Goal: Task Accomplishment & Management: Complete application form

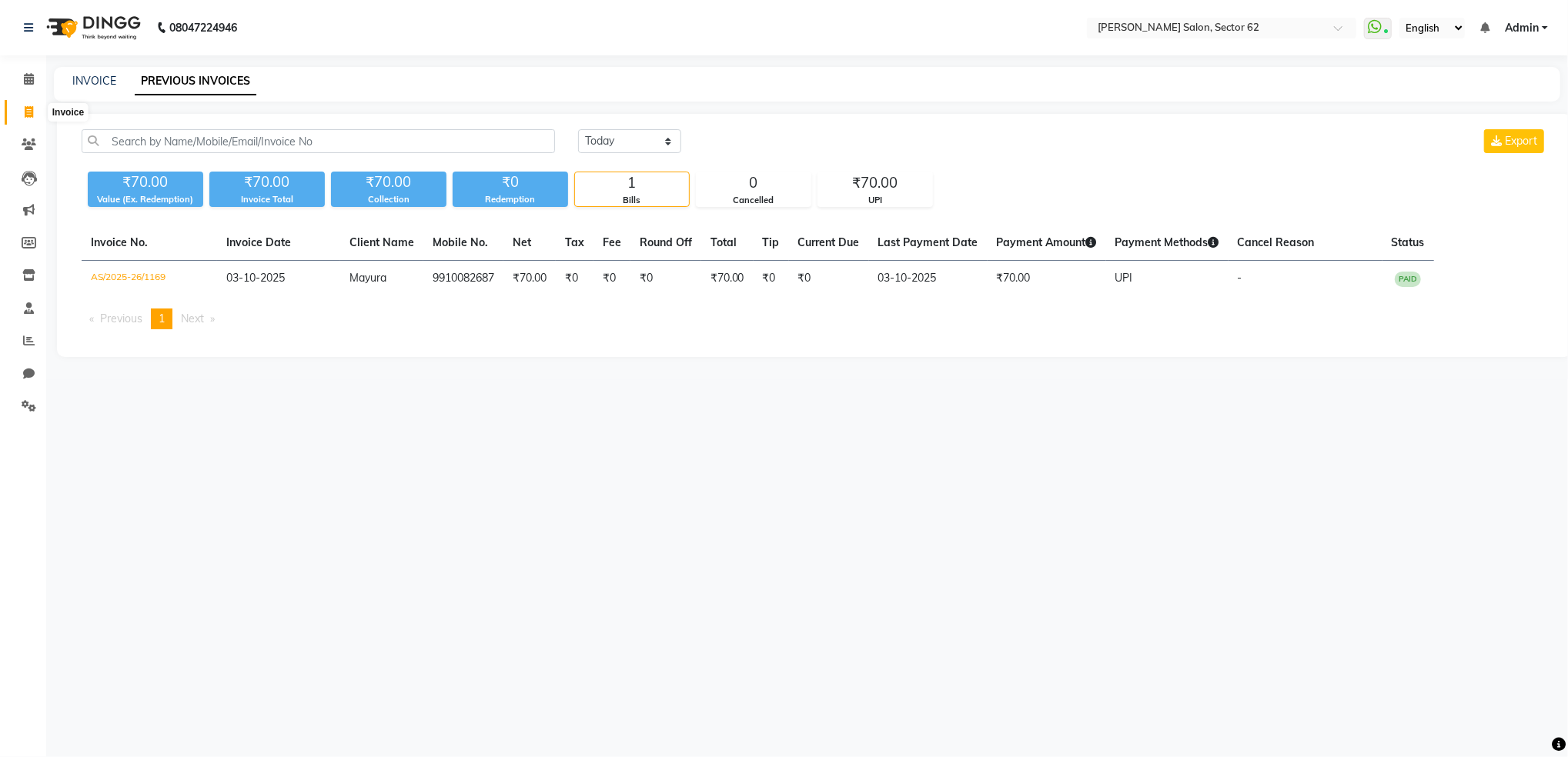
click at [23, 104] on span at bounding box center [28, 113] width 26 height 18
select select "service"
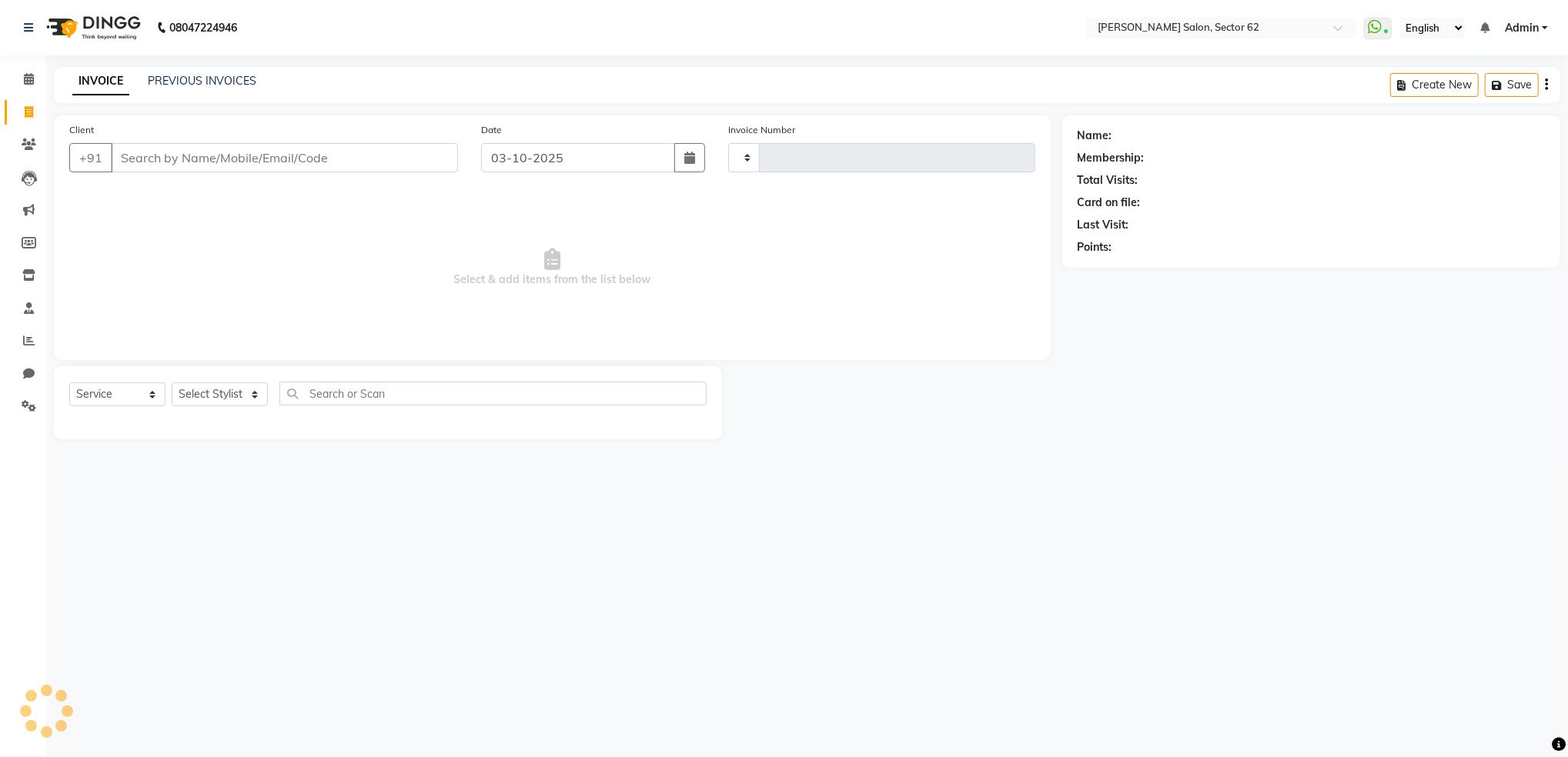
type input "1173"
select select "8124"
select select "82265"
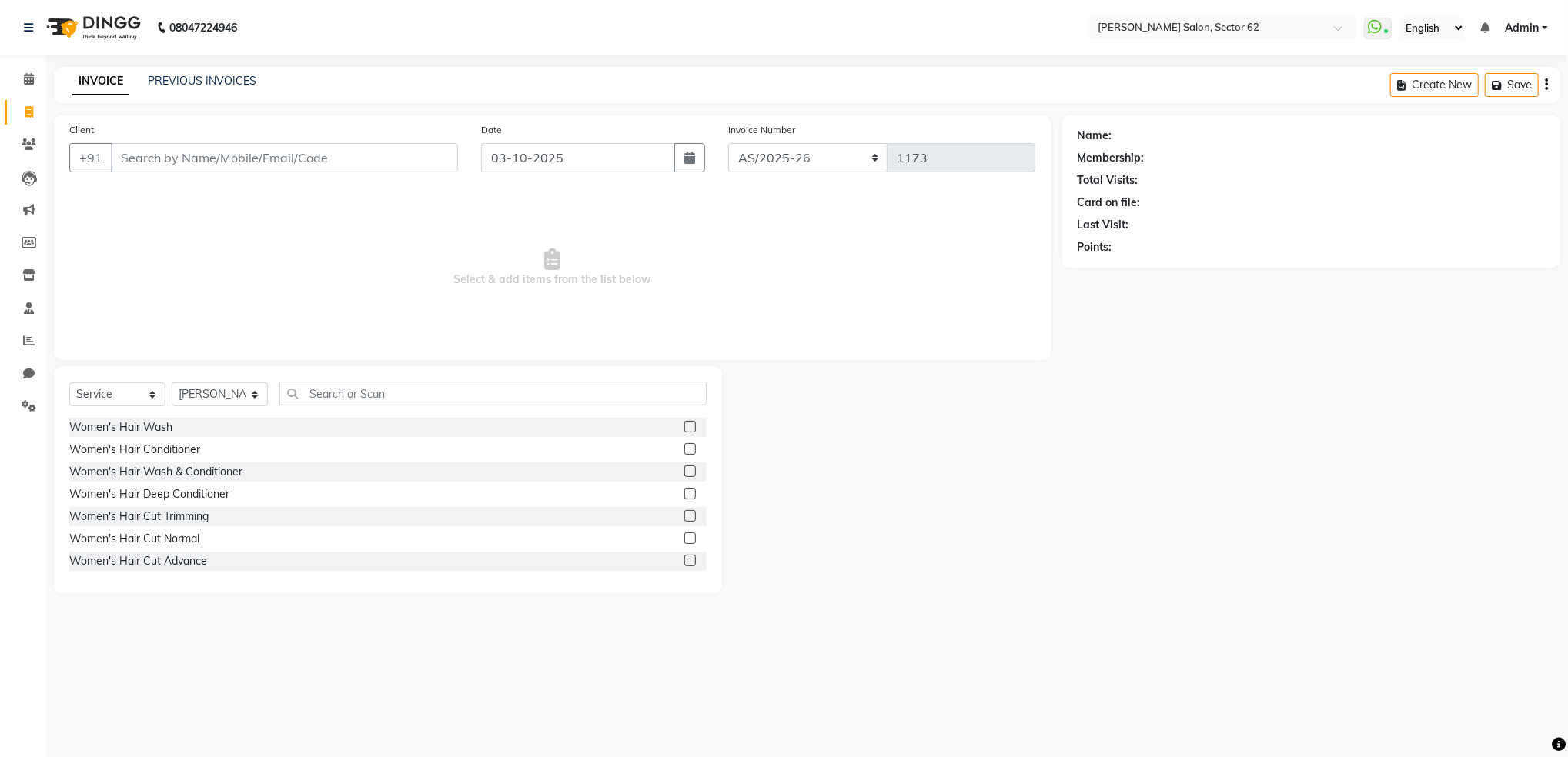
click at [336, 152] on input "Client" at bounding box center [284, 157] width 347 height 29
type input "9211575521"
click at [411, 163] on span "Add Client" at bounding box center [418, 158] width 61 height 15
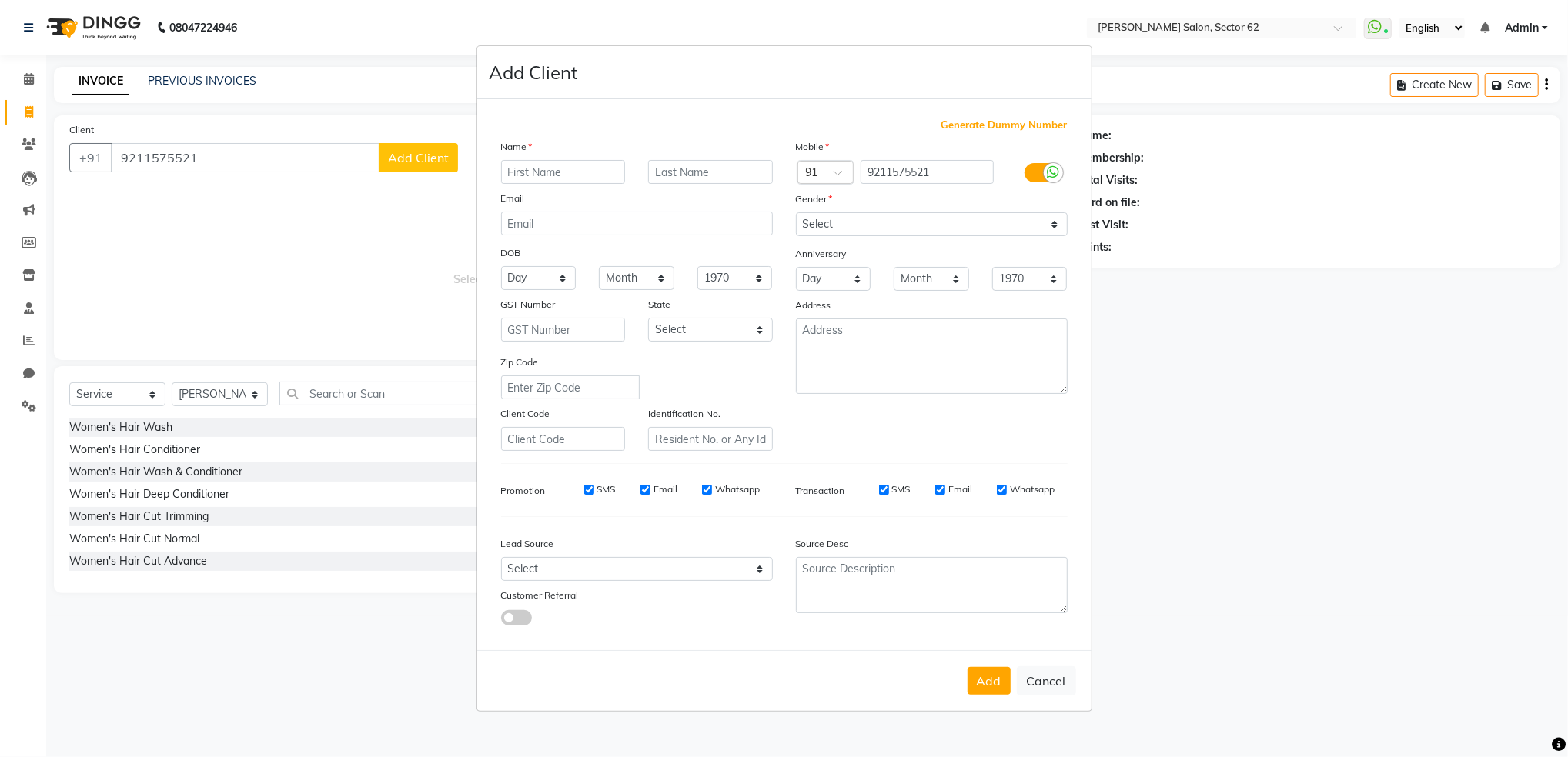
click at [588, 168] on input "text" at bounding box center [564, 171] width 125 height 24
type input "[PERSON_NAME]"
click at [696, 172] on input "text" at bounding box center [711, 171] width 125 height 24
type input "Nema"
click at [823, 224] on select "Select [DEMOGRAPHIC_DATA] [DEMOGRAPHIC_DATA] Other Prefer Not To Say" at bounding box center [931, 224] width 272 height 24
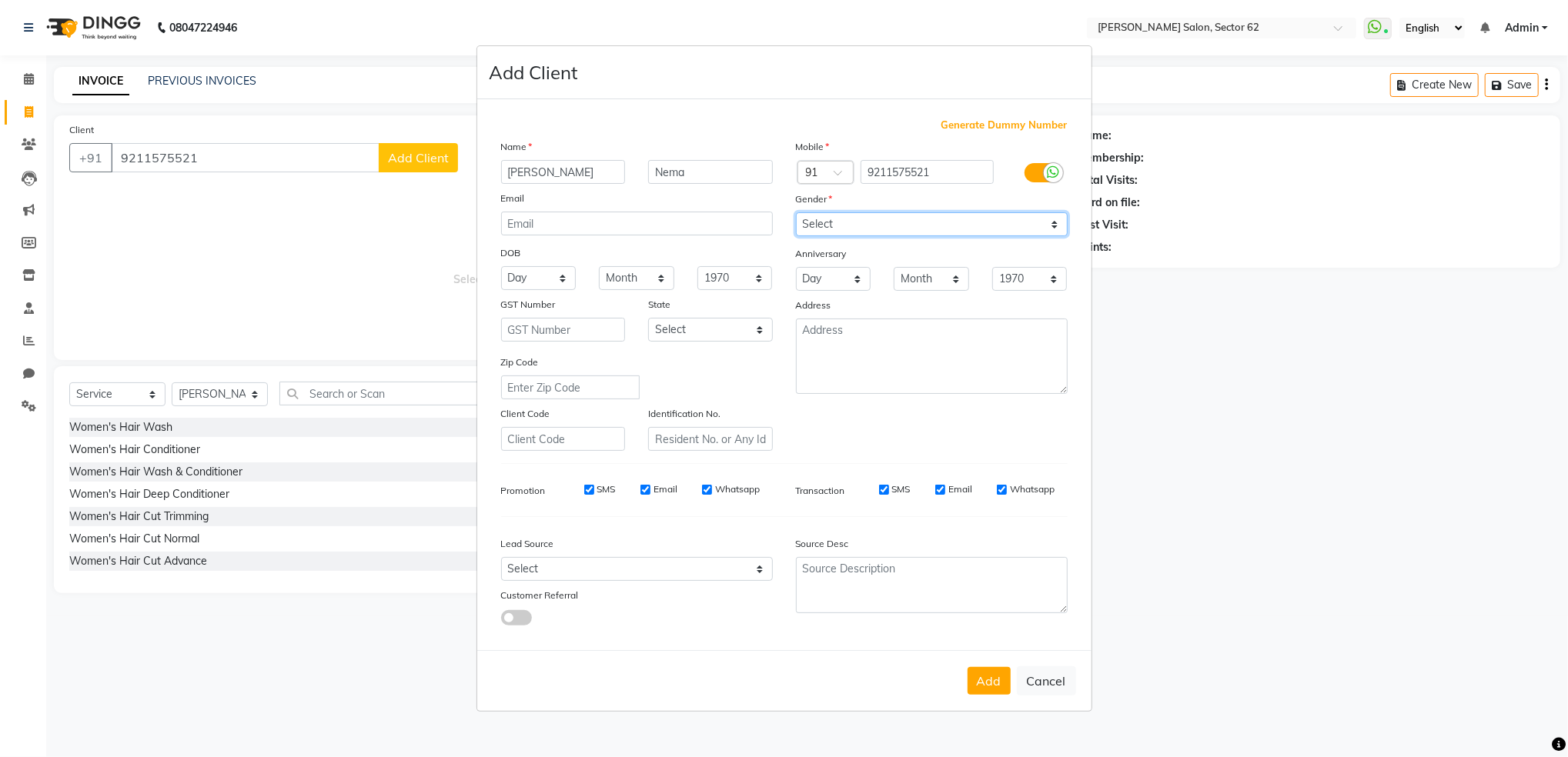
select select "[DEMOGRAPHIC_DATA]"
click at [796, 213] on select "Select [DEMOGRAPHIC_DATA] [DEMOGRAPHIC_DATA] Other Prefer Not To Say" at bounding box center [931, 224] width 272 height 24
click at [993, 687] on button "Add" at bounding box center [990, 680] width 44 height 27
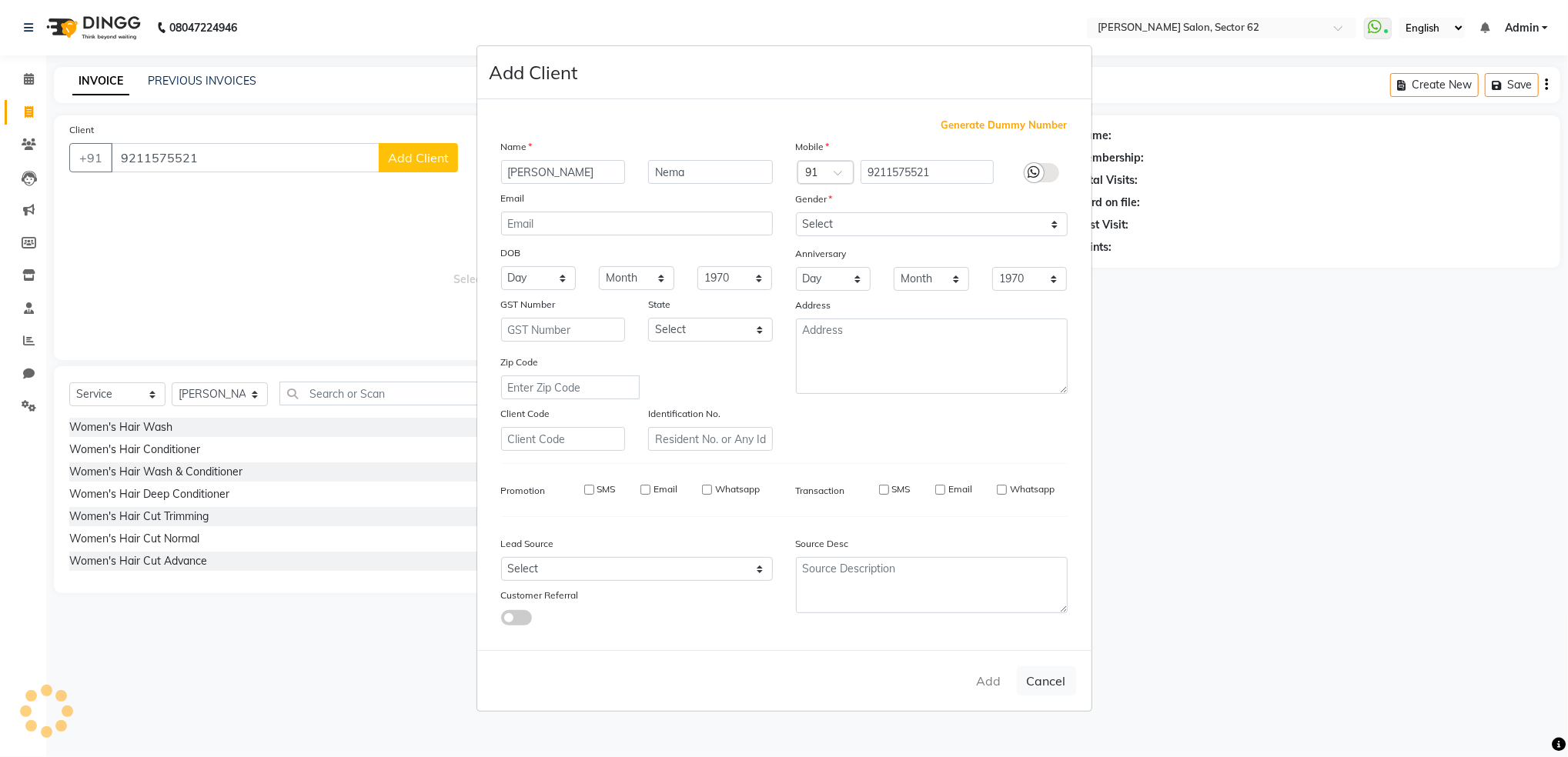
select select
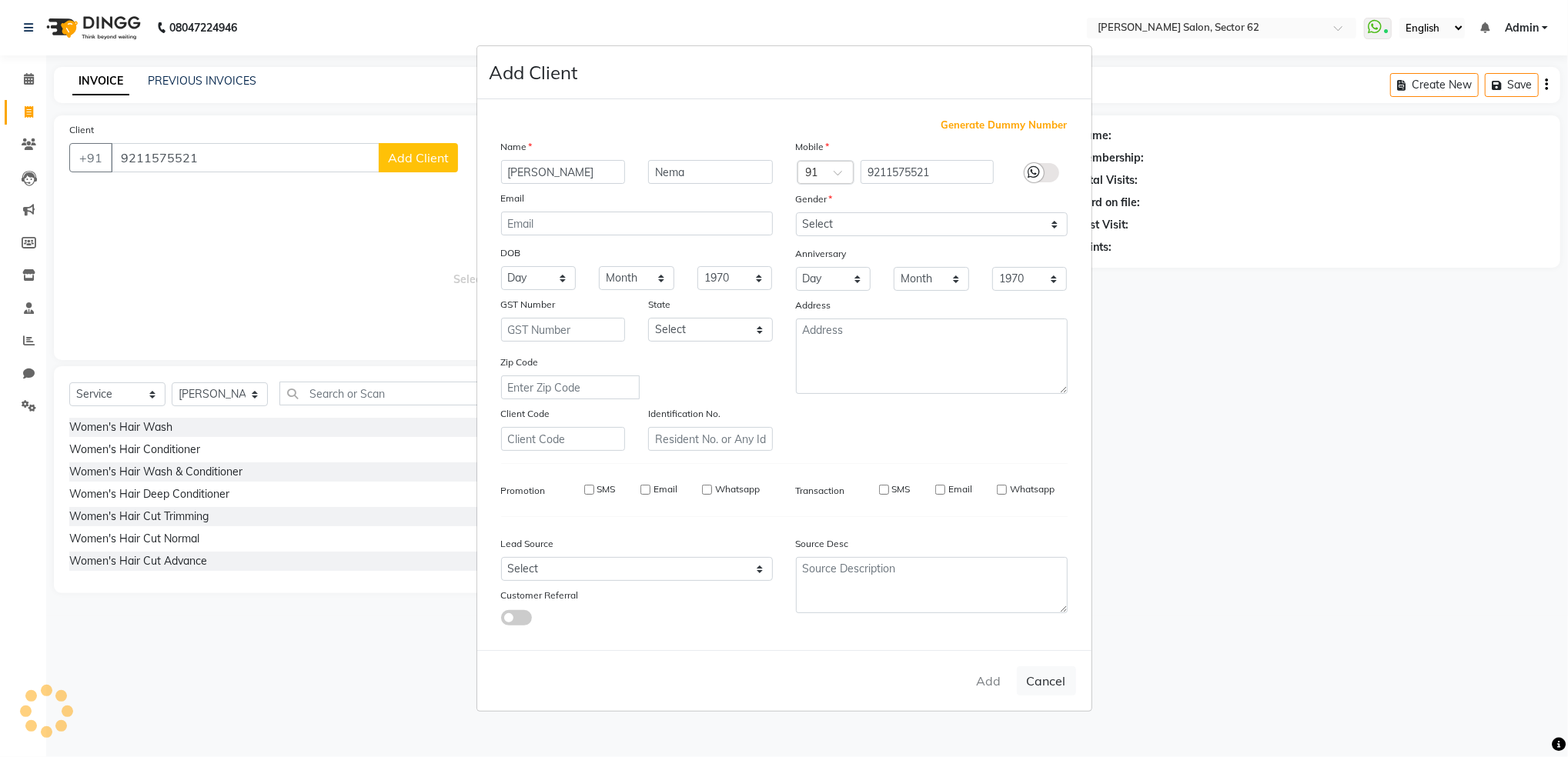
select select
checkbox input "false"
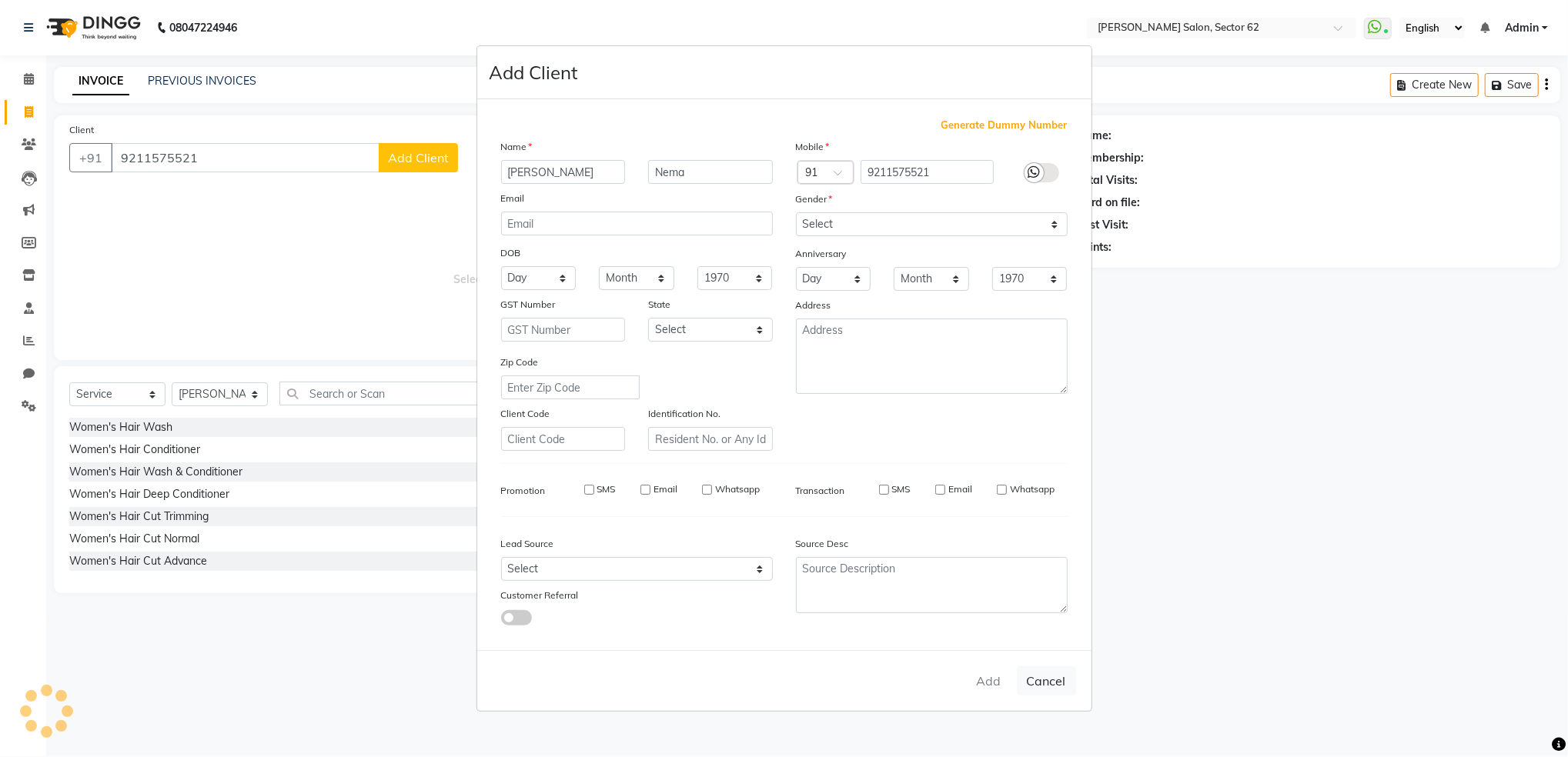
checkbox input "false"
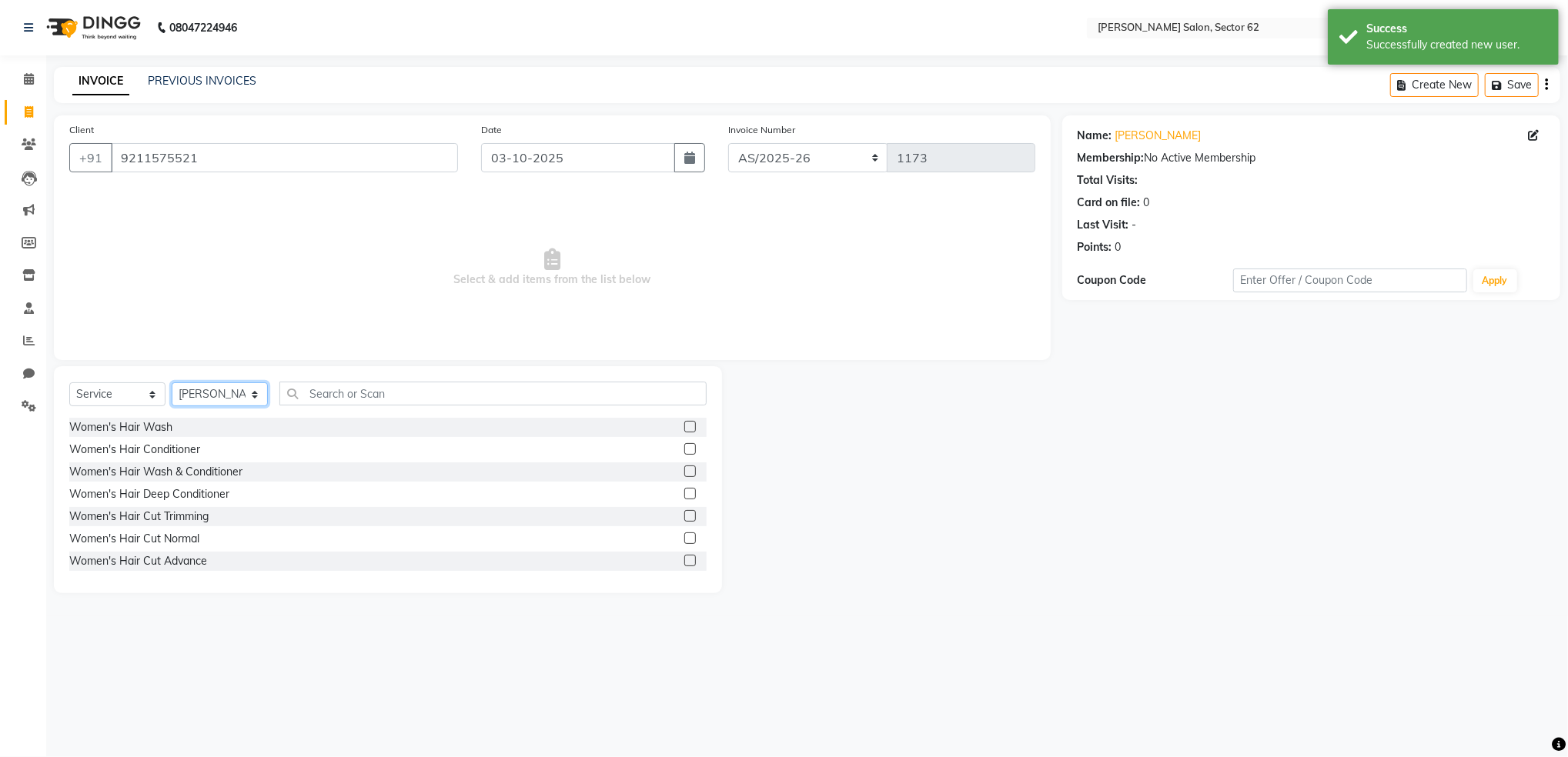
click at [229, 394] on select "Select Stylist [PERSON_NAME] Owner" at bounding box center [220, 394] width 97 height 24
select select "75654"
click at [171, 383] on select "Select Stylist [PERSON_NAME] Owner" at bounding box center [220, 394] width 97 height 24
click at [444, 396] on input "text" at bounding box center [492, 393] width 427 height 24
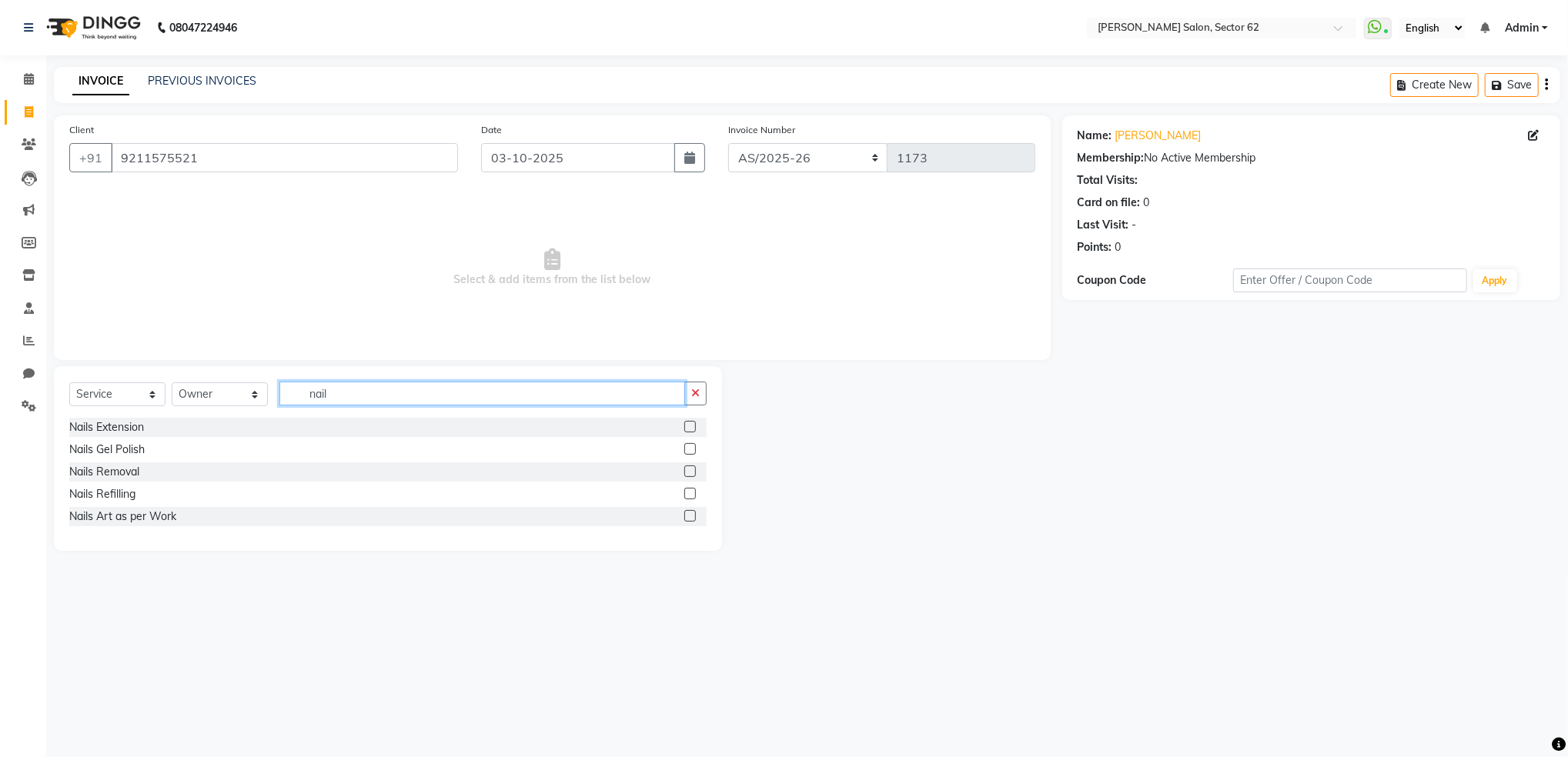
type input "nail"
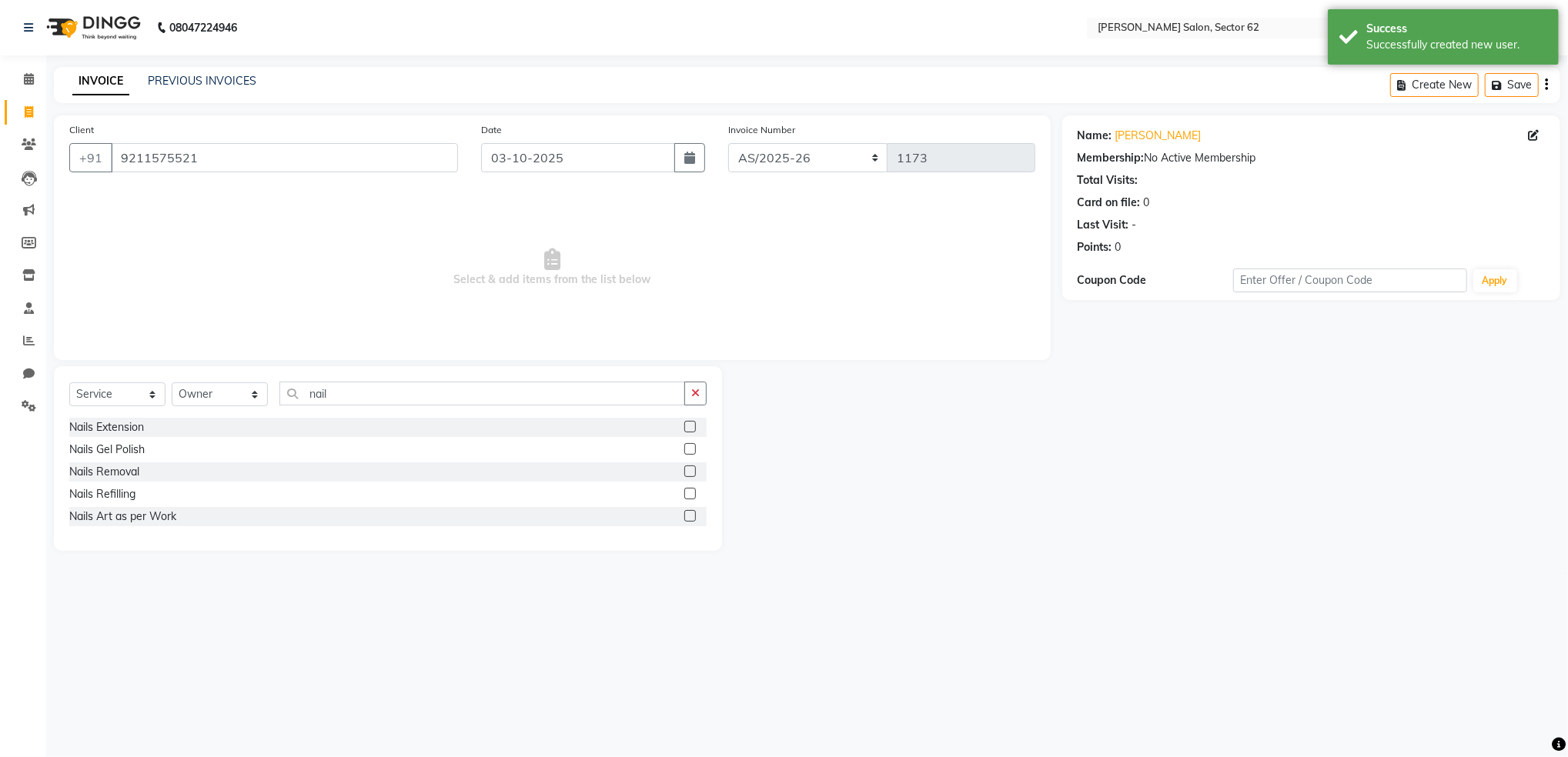
click at [687, 427] on label at bounding box center [690, 427] width 11 height 11
click at [687, 427] on input "checkbox" at bounding box center [689, 428] width 10 height 10
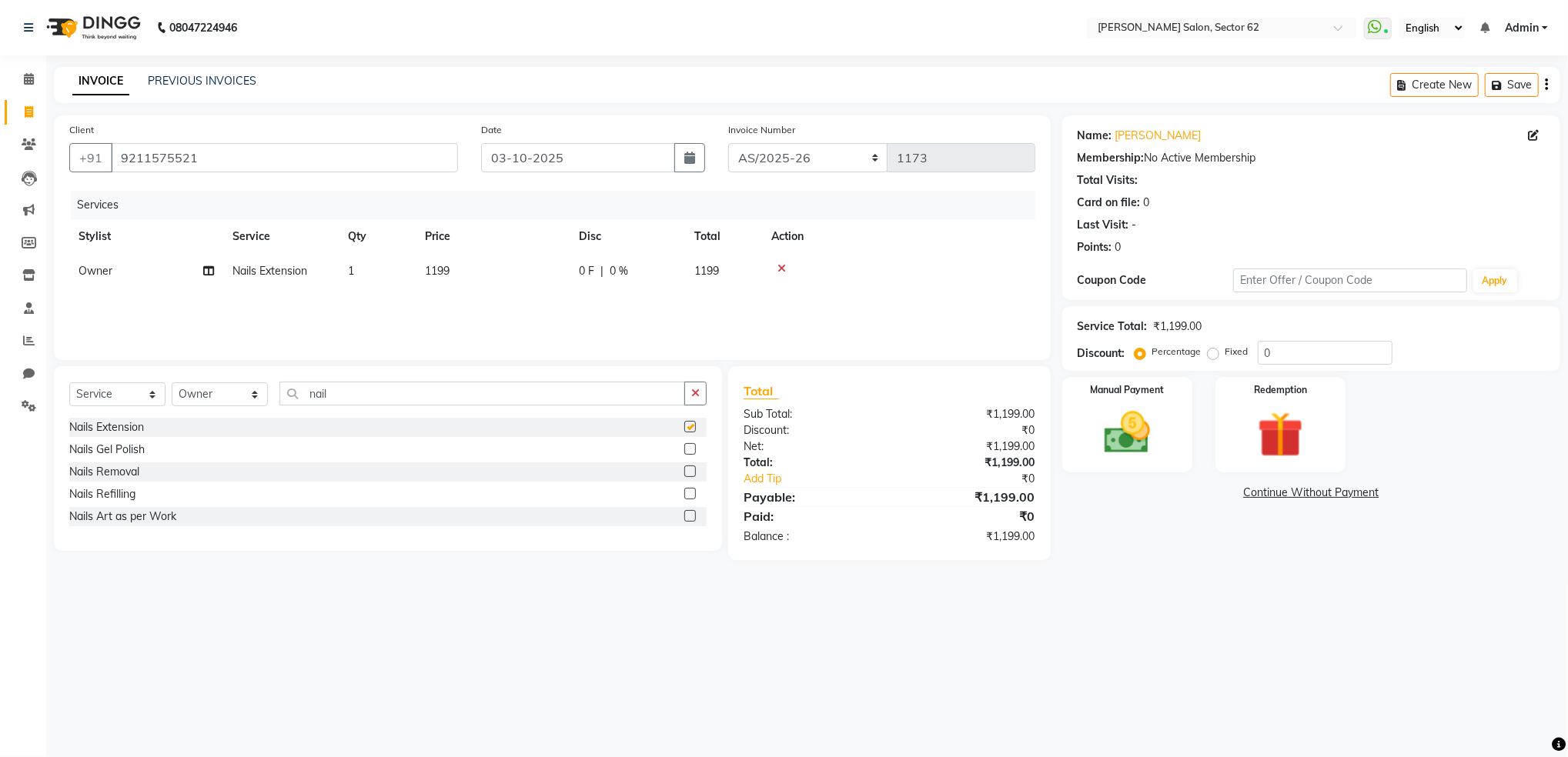
checkbox input "false"
click at [435, 271] on span "1199" at bounding box center [437, 271] width 25 height 14
select select "75654"
click at [537, 275] on input "1199" at bounding box center [564, 274] width 135 height 24
type input "1"
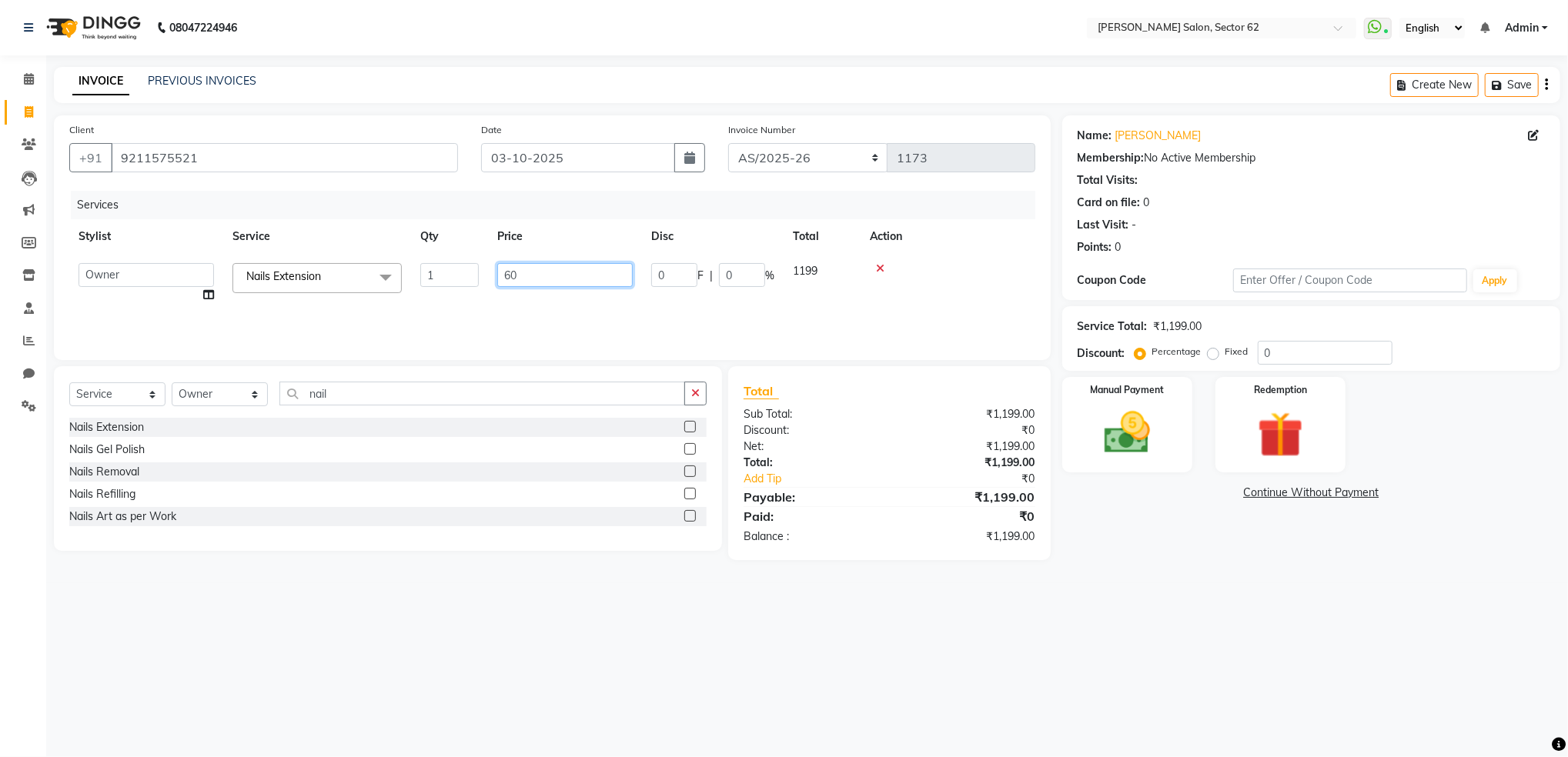
type input "600"
click at [564, 296] on div "Services Stylist Service Qty Price Disc Total Action Owner Nails Extension 1 60…" at bounding box center [552, 268] width 966 height 154
click at [1143, 406] on img at bounding box center [1127, 433] width 78 height 56
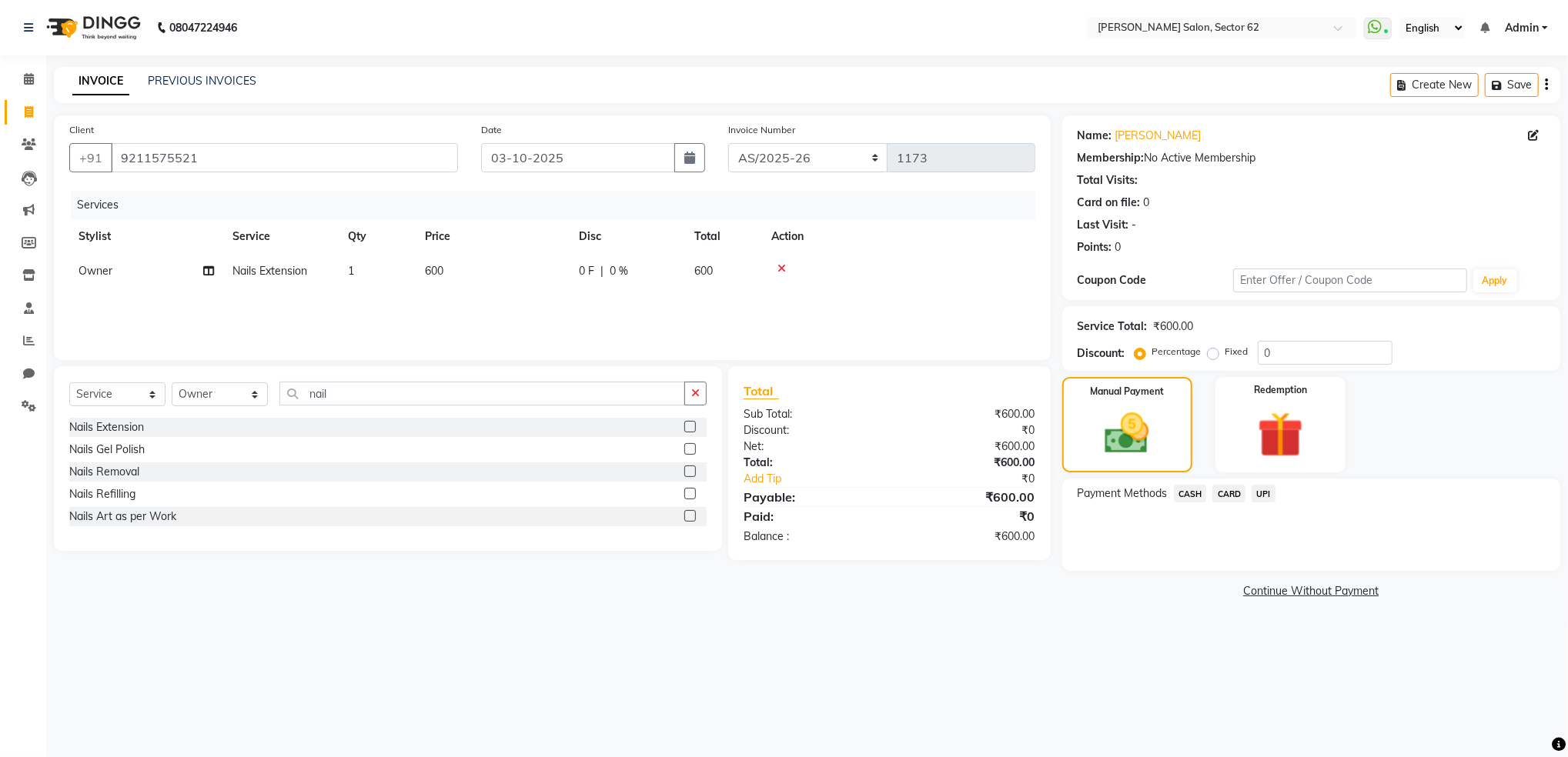
click at [1264, 493] on span "UPI" at bounding box center [1263, 493] width 24 height 18
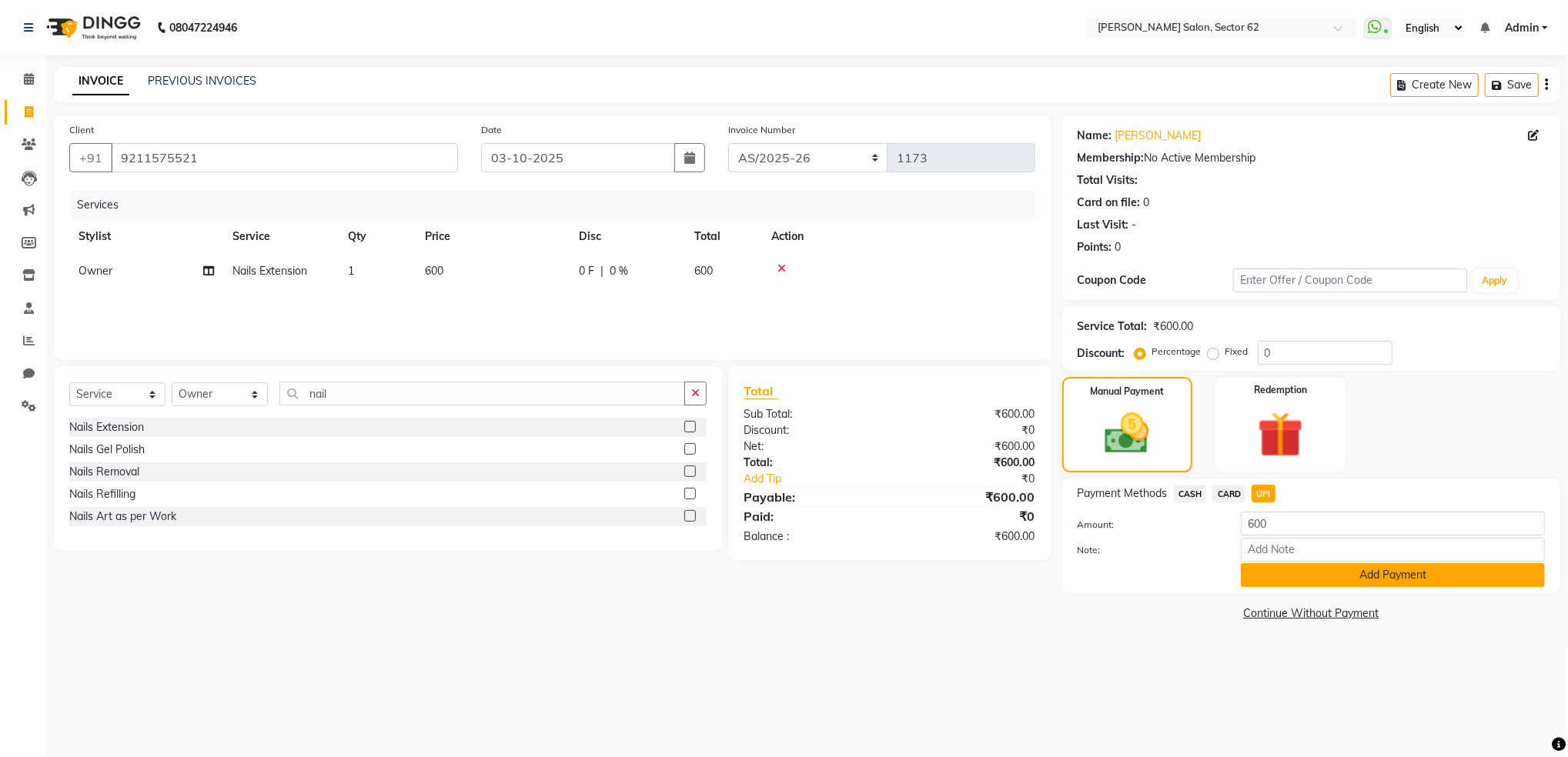
click at [1316, 572] on button "Add Payment" at bounding box center [1392, 574] width 304 height 24
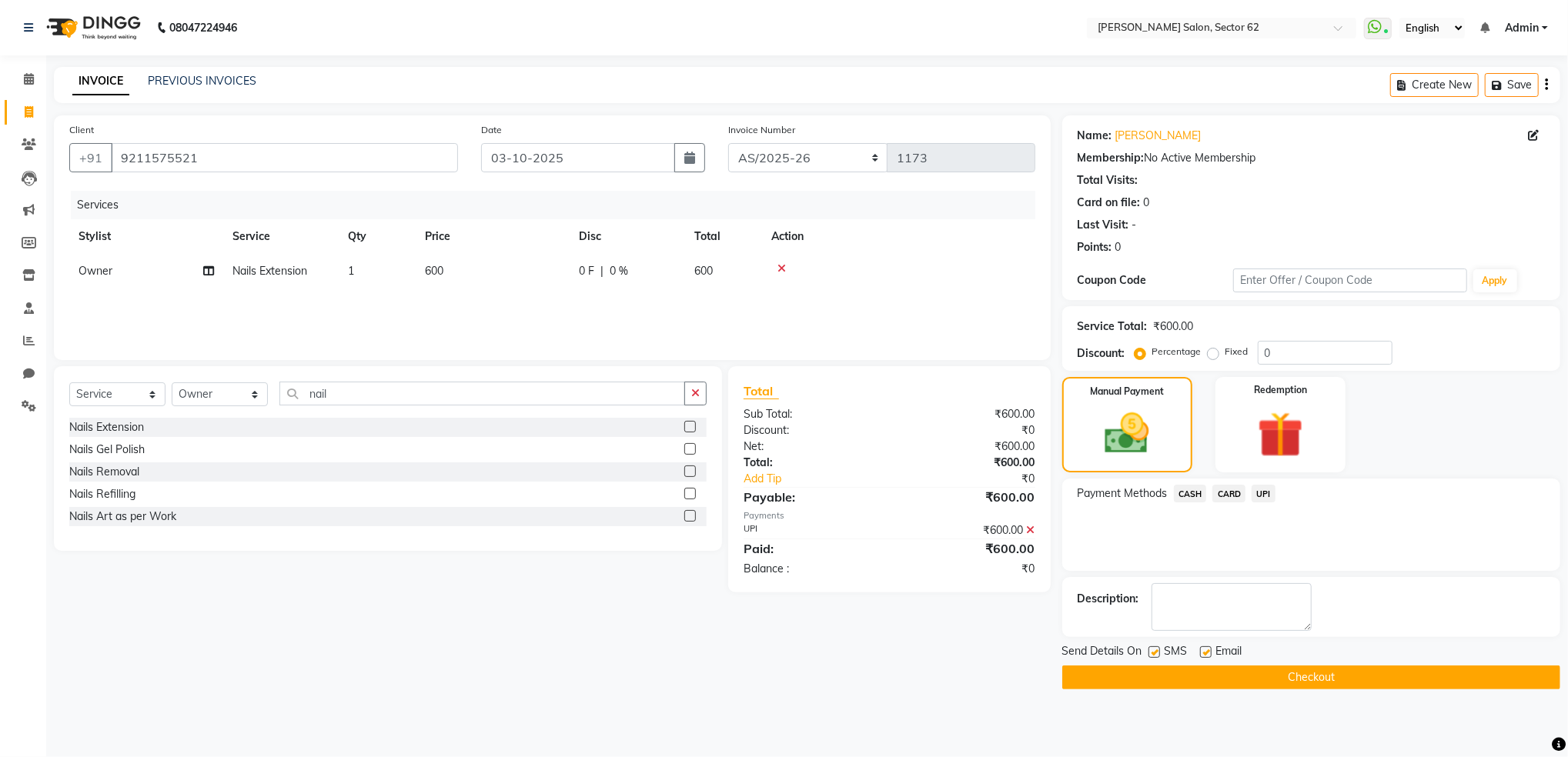
click at [1302, 678] on button "Checkout" at bounding box center [1312, 678] width 498 height 24
